Goal: Task Accomplishment & Management: Use online tool/utility

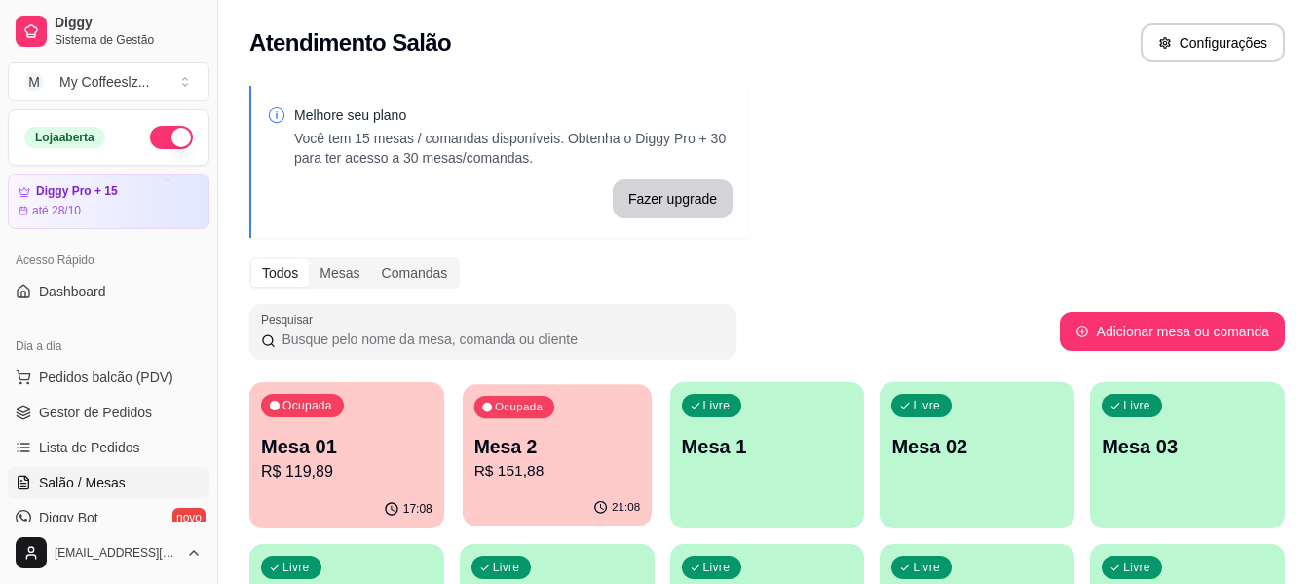
click at [557, 482] on p "R$ 151,88" at bounding box center [556, 471] width 167 height 22
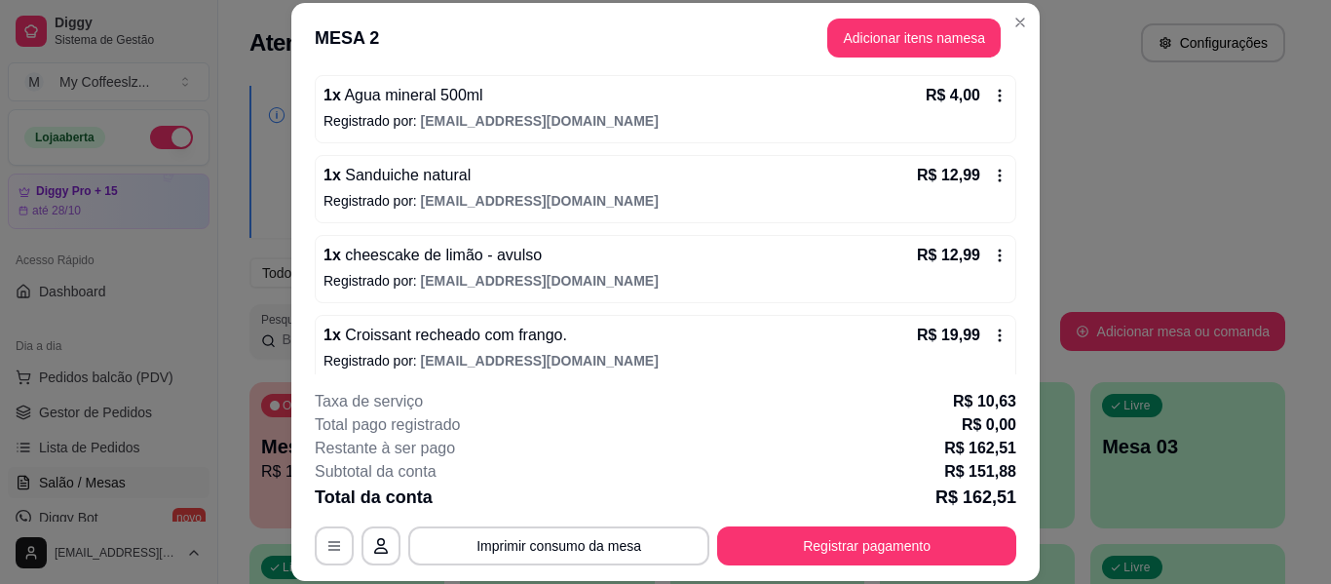
scroll to position [585, 0]
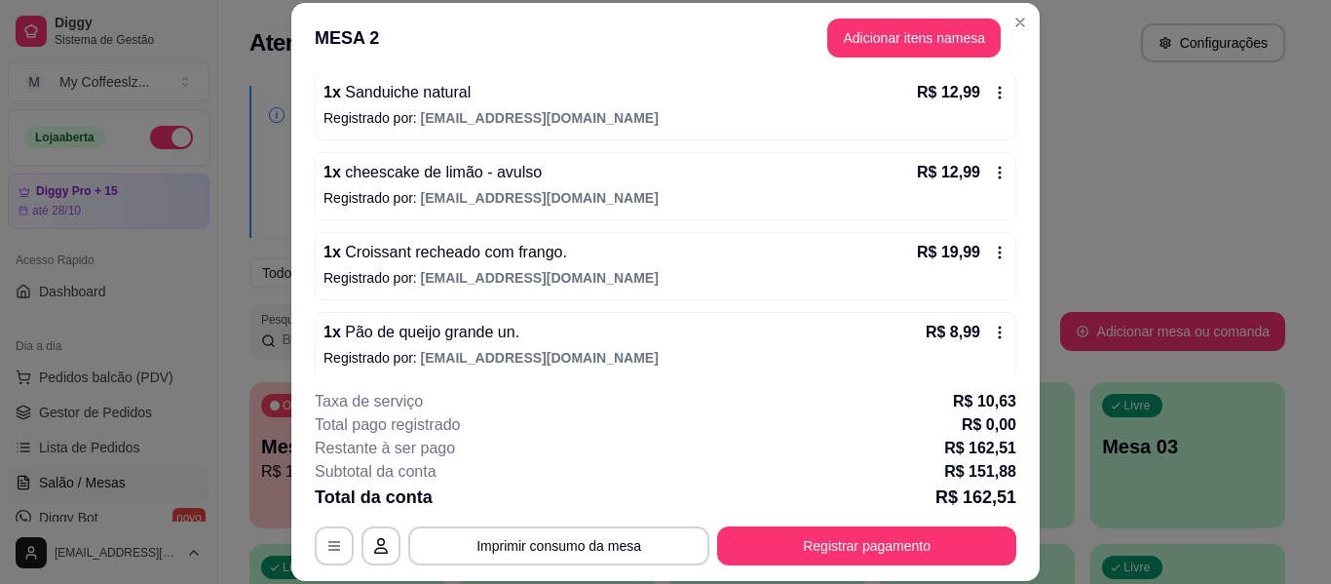
click at [517, 321] on div "1 x Pão de queijo grande un. R$ 8,99" at bounding box center [665, 332] width 684 height 23
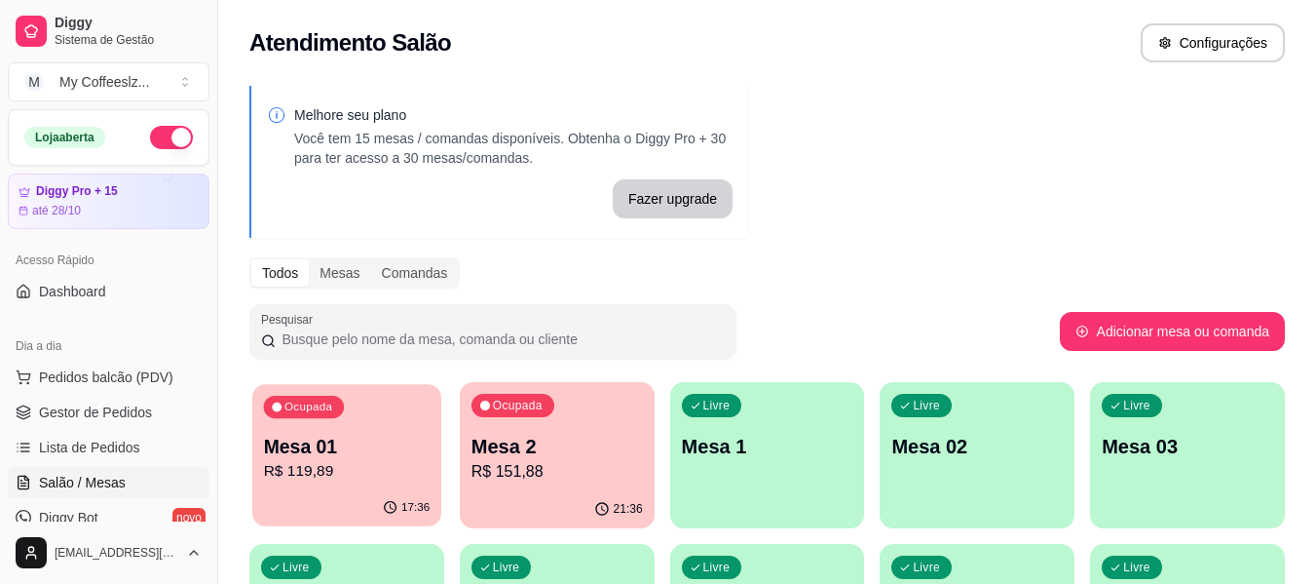
click at [392, 476] on p "R$ 119,89" at bounding box center [347, 471] width 167 height 22
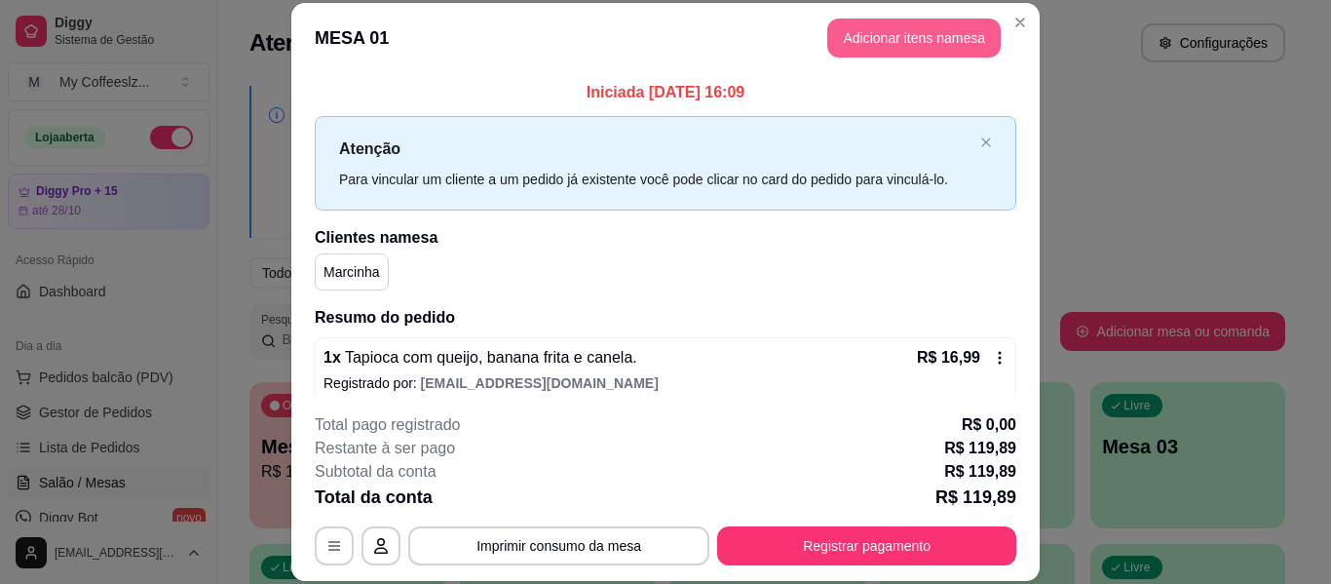
click at [872, 41] on button "Adicionar itens na mesa" at bounding box center [913, 38] width 173 height 39
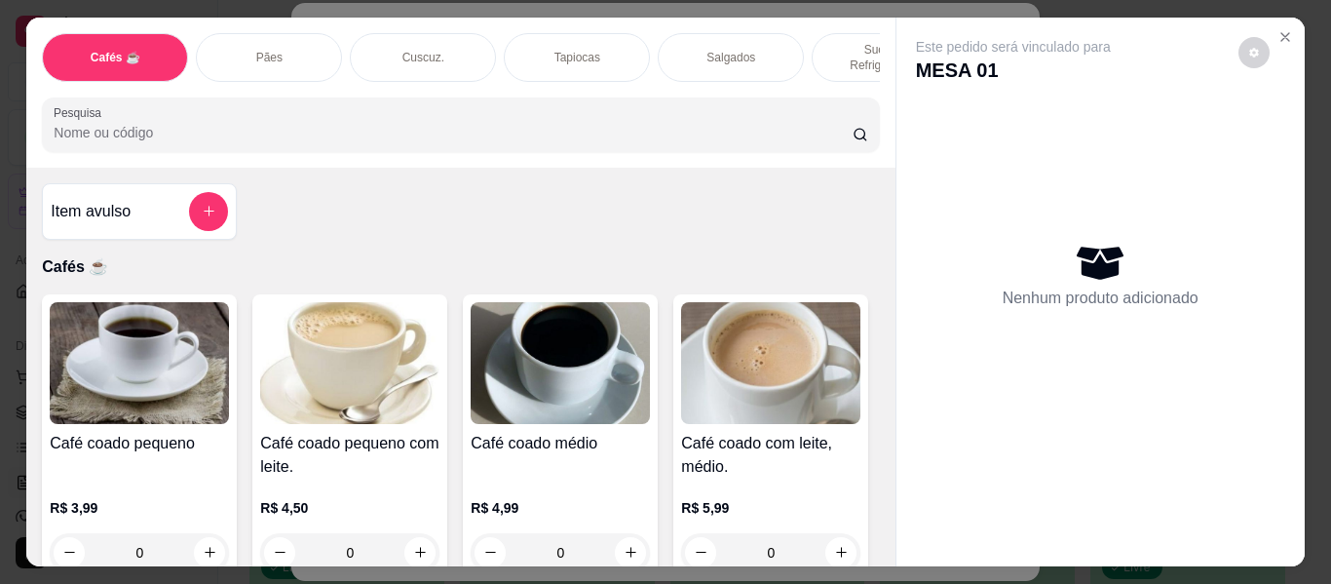
click at [606, 37] on div "Tapiocas" at bounding box center [577, 57] width 146 height 49
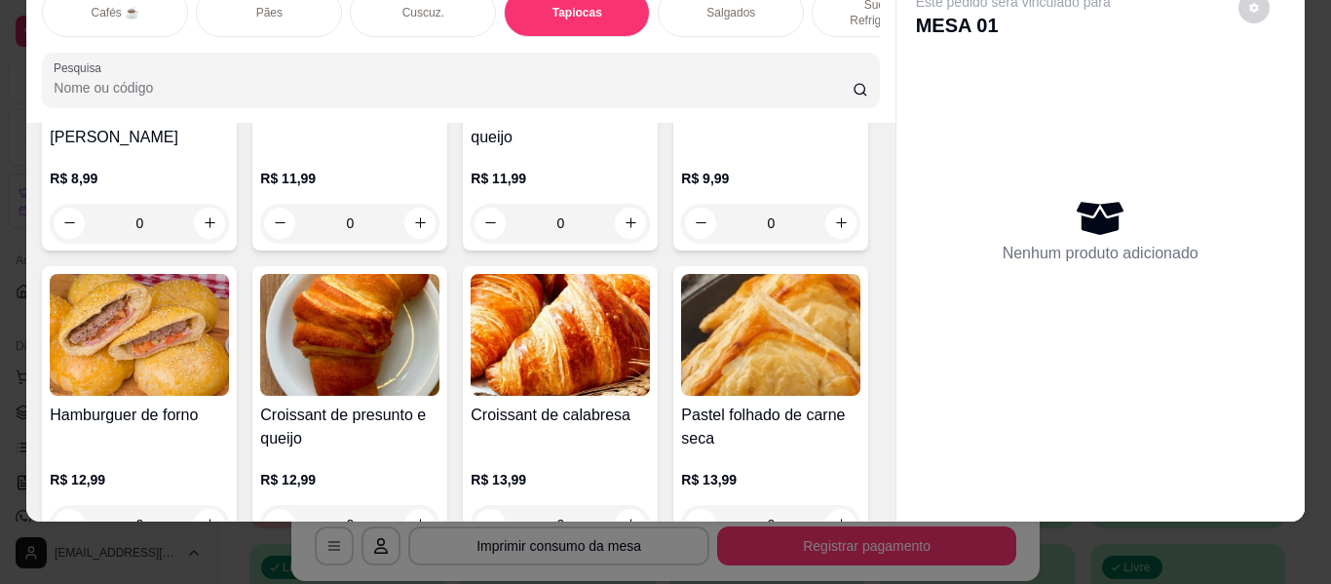
scroll to position [6193, 0]
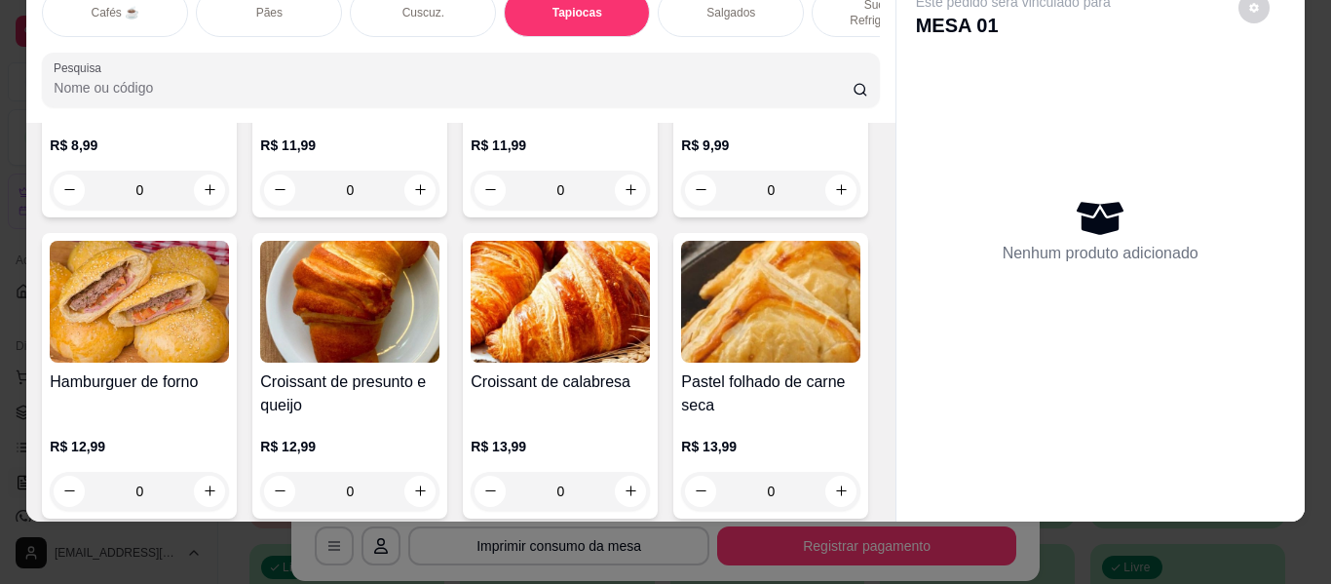
type input "1"
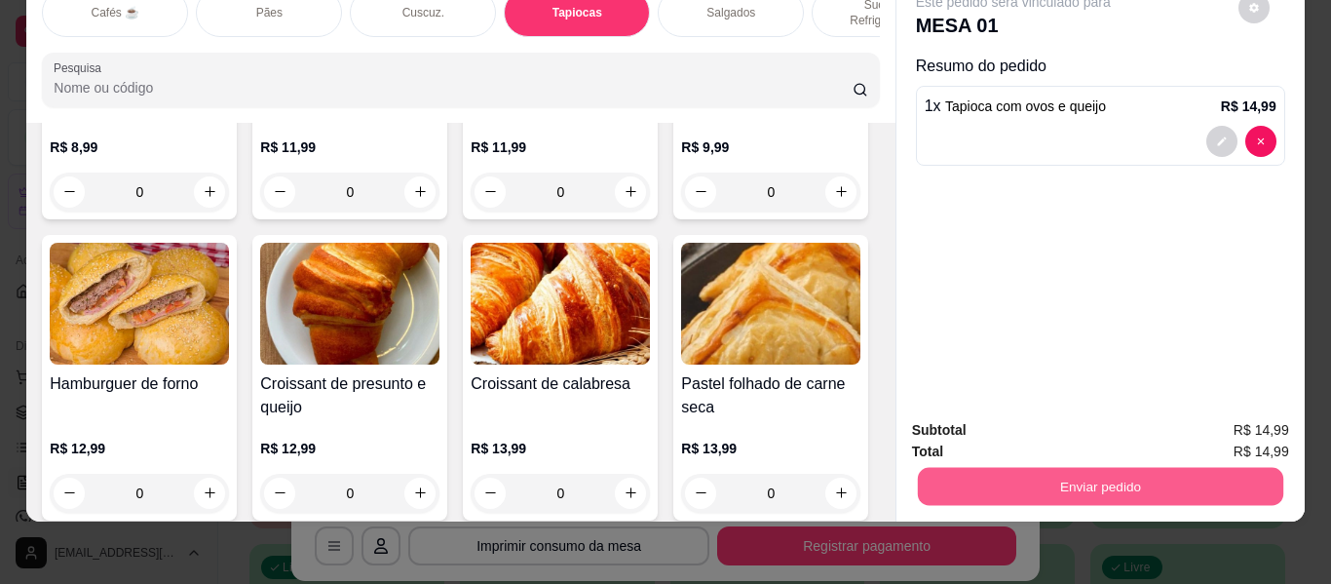
click at [1047, 469] on button "Enviar pedido" at bounding box center [1099, 487] width 365 height 38
click at [1208, 421] on button "Enviar pedido" at bounding box center [1238, 423] width 110 height 37
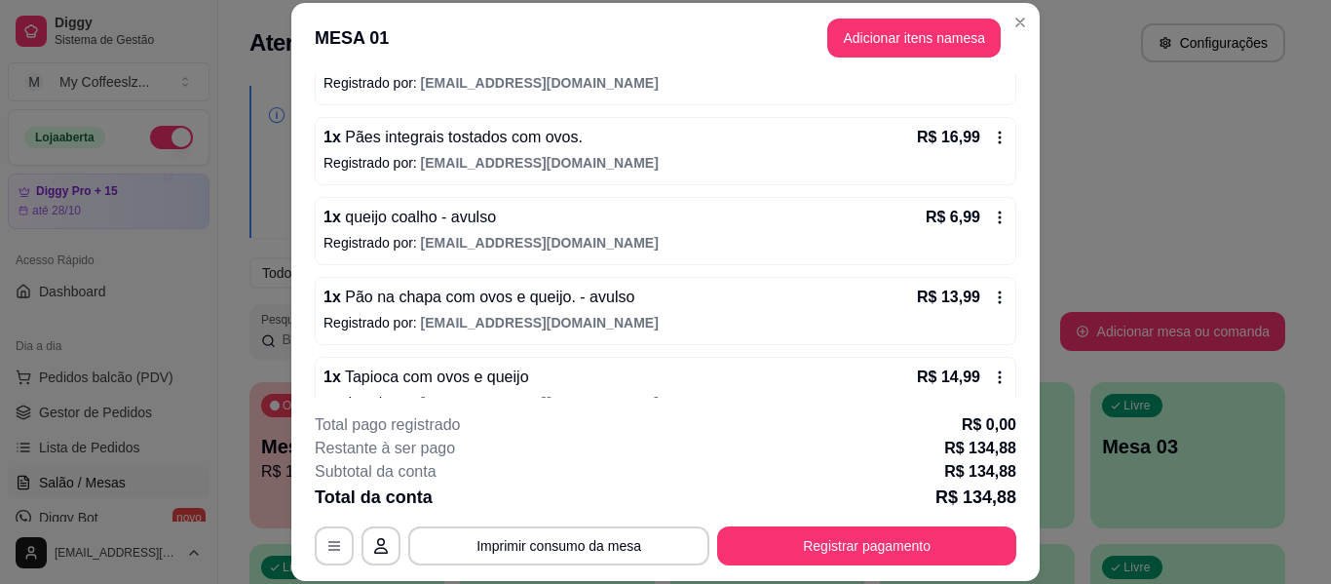
scroll to position [814, 0]
